Goal: Browse casually

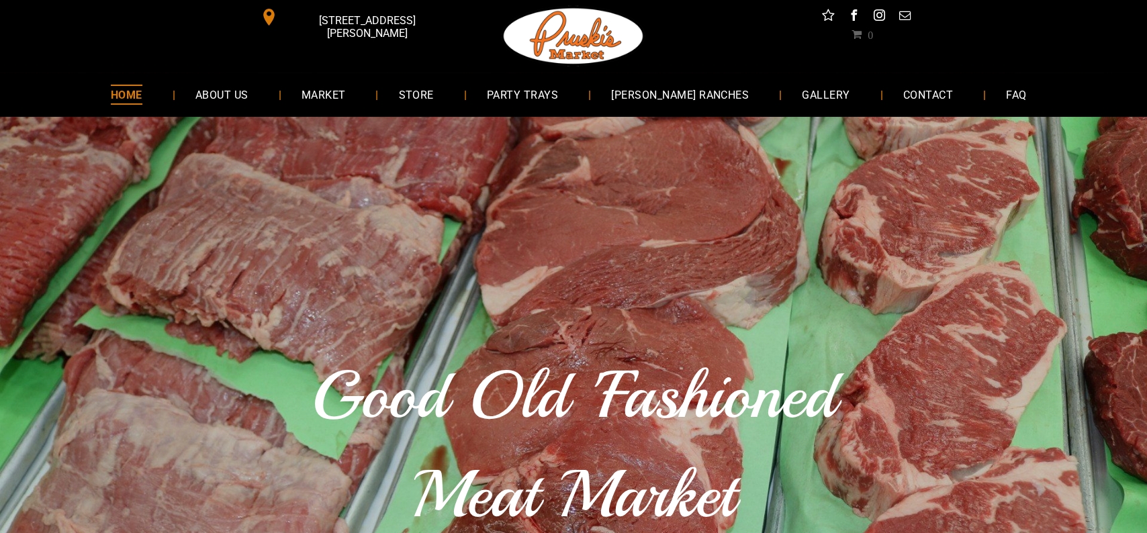
click at [99, 417] on div "Good Old 'Fashioned Meat Market Since [DATE]" at bounding box center [573, 460] width 1147 height 687
